Goal: Transaction & Acquisition: Purchase product/service

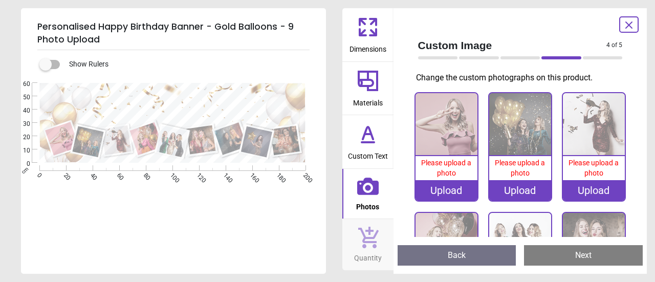
scroll to position [1, 0]
click at [446, 188] on div "Upload" at bounding box center [447, 190] width 62 height 20
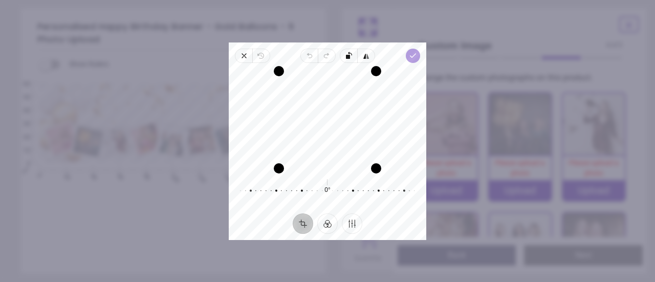
click at [411, 55] on polyline "button" at bounding box center [413, 56] width 6 height 4
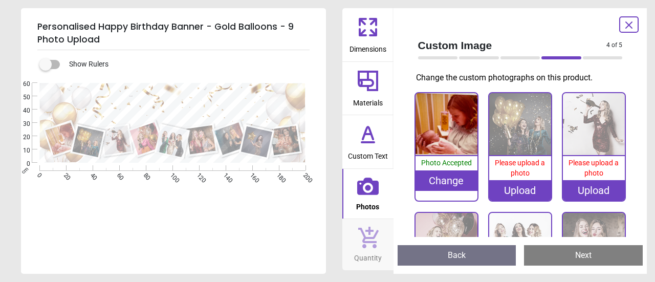
click at [514, 136] on img at bounding box center [520, 124] width 62 height 62
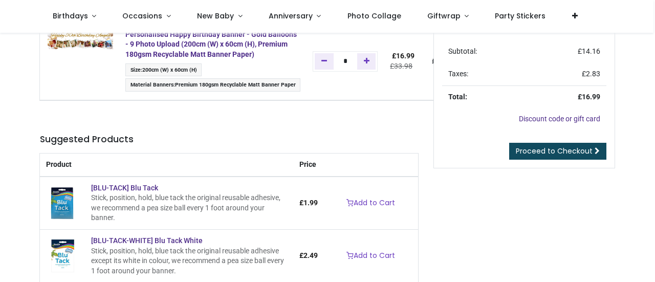
scroll to position [82, 0]
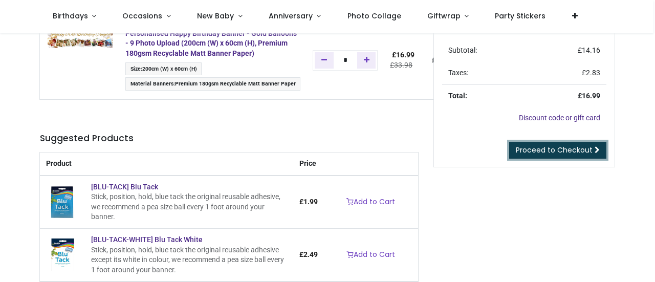
click at [572, 157] on link "Proceed to Checkout" at bounding box center [557, 150] width 97 height 17
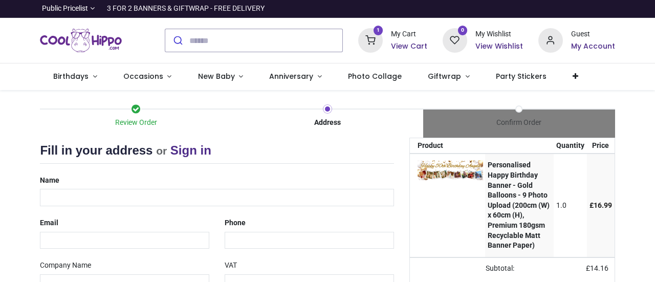
select select "***"
click at [97, 197] on input "text" at bounding box center [217, 197] width 354 height 17
type input "**********"
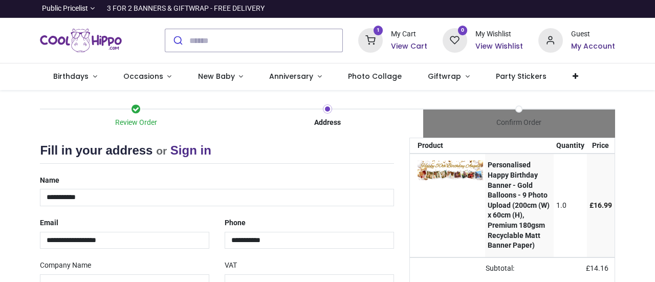
type input "**********"
type input "********"
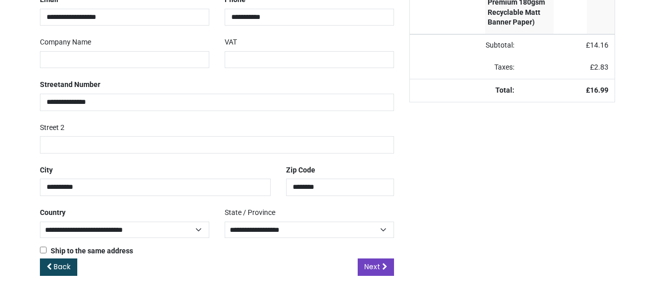
scroll to position [234, 0]
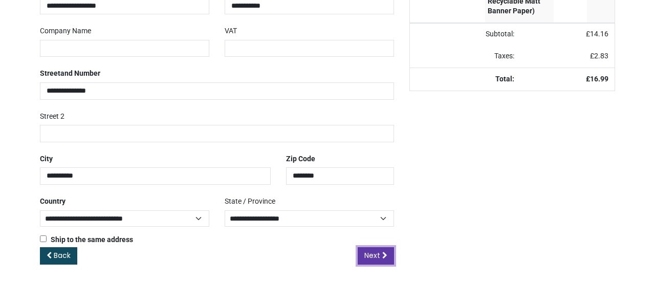
click at [370, 254] on span "Next" at bounding box center [372, 255] width 16 height 10
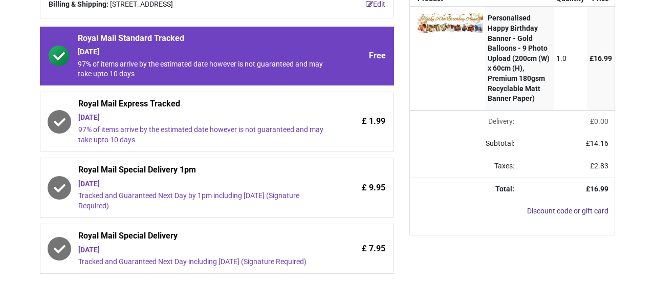
scroll to position [148, 0]
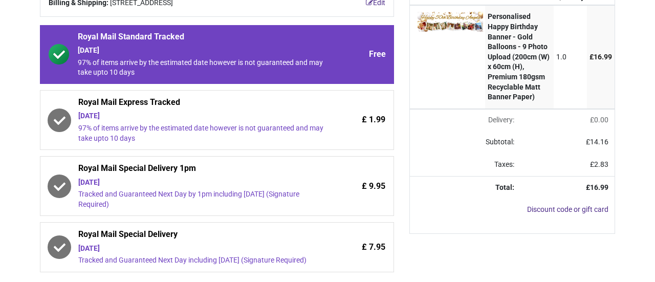
click at [653, 228] on div "Review Order Address Confirm Order Your order: £ 16.99" at bounding box center [327, 238] width 655 height 592
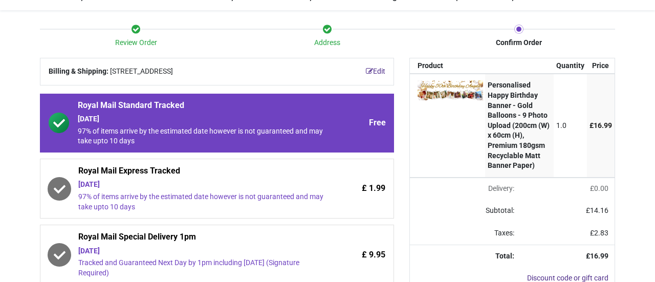
scroll to position [80, 0]
click at [213, 169] on span "Royal Mail Express Tracked" at bounding box center [200, 172] width 245 height 14
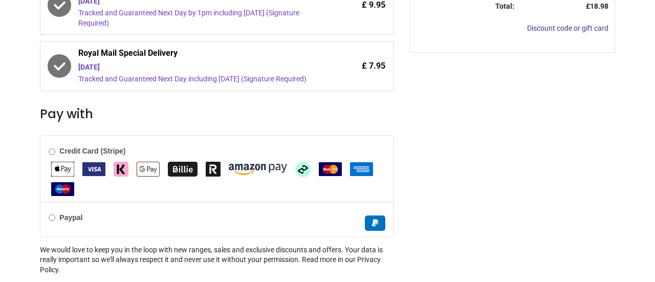
scroll to position [361, 0]
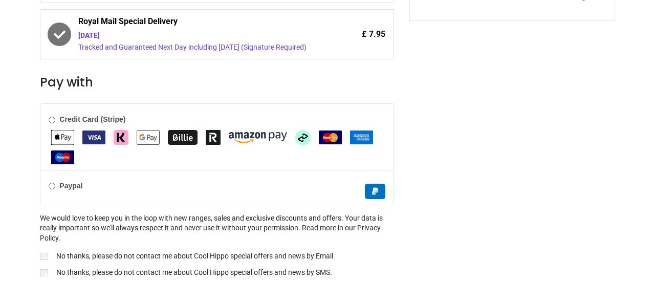
click at [188, 190] on div "Paypal" at bounding box center [216, 187] width 353 height 35
click at [103, 252] on p "No thanks, please do not contact me about Cool Hippo special offers and news by…" at bounding box center [195, 256] width 279 height 10
click at [101, 278] on form "Credit Card (Stripe)" at bounding box center [217, 209] width 354 height 213
click at [120, 268] on p "No thanks, please do not contact me about Cool Hippo special offers and news by…" at bounding box center [194, 273] width 276 height 10
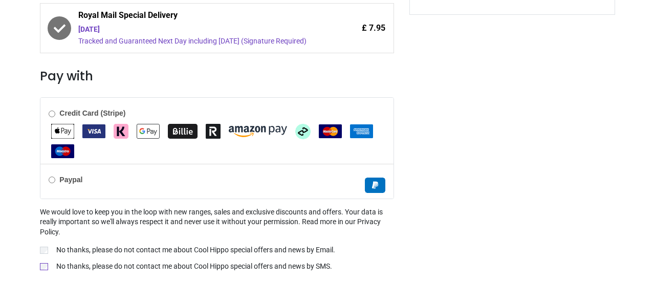
scroll to position [397, 0]
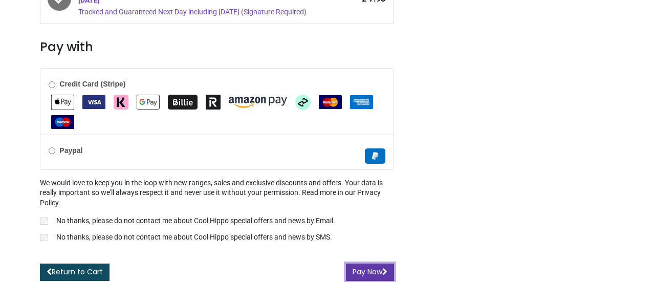
click at [374, 272] on button "Pay Now" at bounding box center [370, 272] width 48 height 17
